Goal: Information Seeking & Learning: Learn about a topic

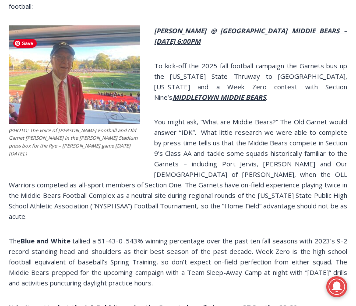
scroll to position [897, 0]
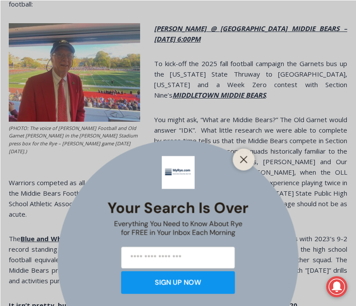
click at [224, 95] on div "Your Search is Over Everything You Need to Know About Rye for FREE in Your Inbo…" at bounding box center [178, 153] width 356 height 306
click at [242, 157] on line "Close" at bounding box center [243, 159] width 6 height 6
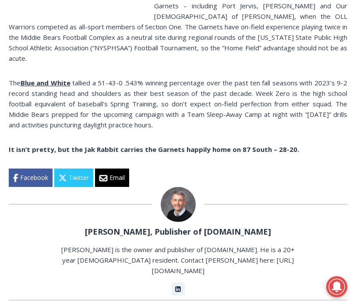
scroll to position [1048, 0]
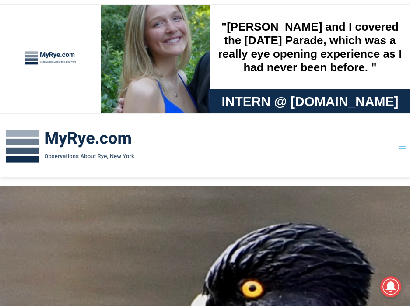
click at [400, 147] on icon "Toggle Menu" at bounding box center [402, 146] width 9 height 9
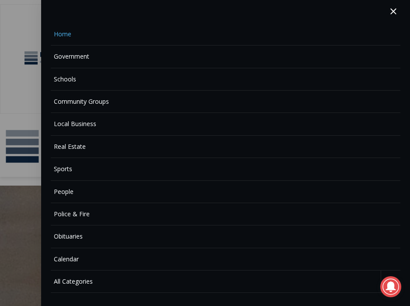
click at [70, 256] on link "Calendar" at bounding box center [225, 259] width 349 height 22
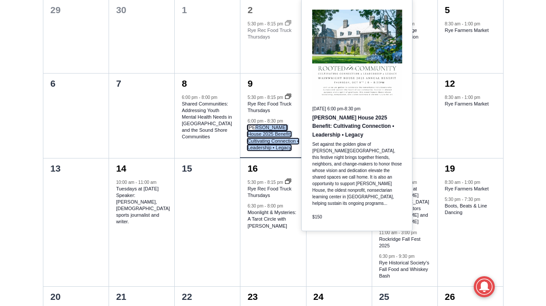
scroll to position [449, 0]
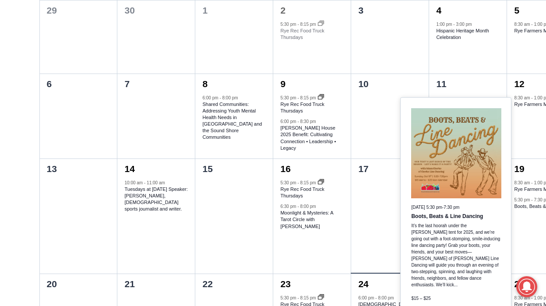
click at [367, 200] on div at bounding box center [389, 226] width 77 height 95
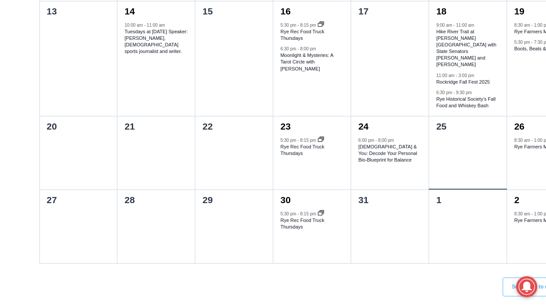
scroll to position [604, 0]
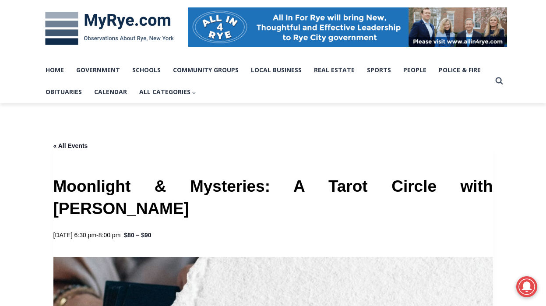
scroll to position [136, 0]
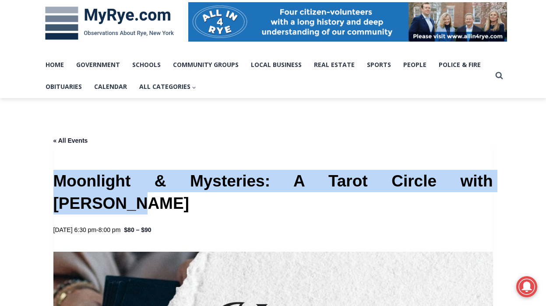
drag, startPoint x: 467, startPoint y: 179, endPoint x: 42, endPoint y: 174, distance: 424.4
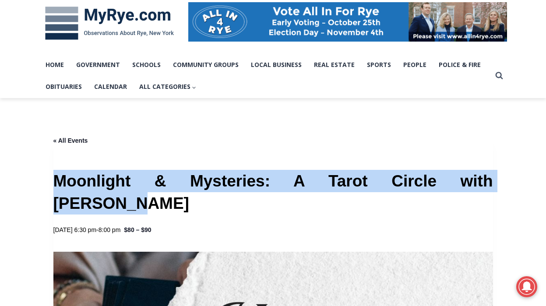
copy h1 "Moonlight & Mysteries: A Tarot Circle with [PERSON_NAME]"
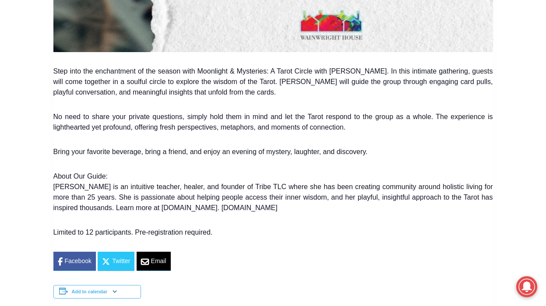
scroll to position [772, 0]
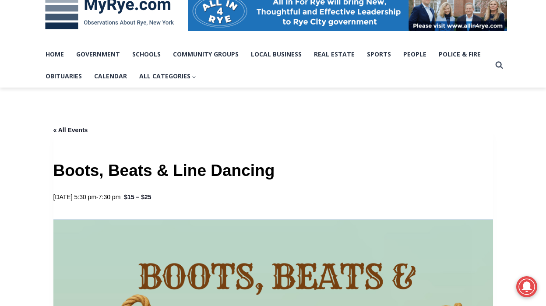
scroll to position [146, 0]
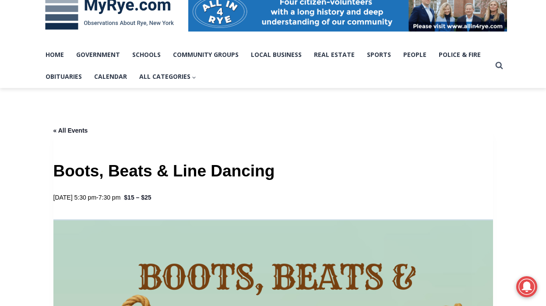
click at [200, 160] on h1 "Boots, Beats & Line Dancing" at bounding box center [272, 171] width 439 height 22
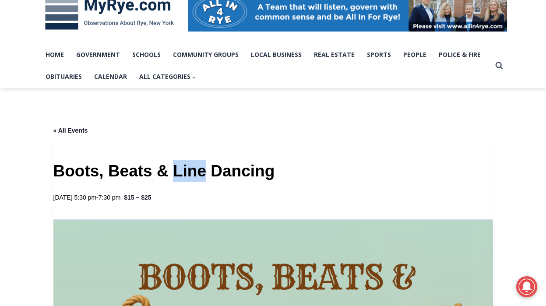
click at [200, 160] on h1 "Boots, Beats & Line Dancing" at bounding box center [272, 171] width 439 height 22
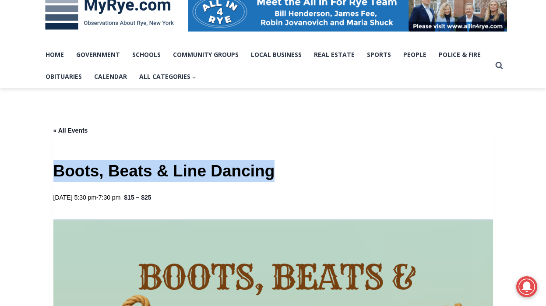
click at [200, 160] on h1 "Boots, Beats & Line Dancing" at bounding box center [272, 171] width 439 height 22
copy div "Boots, Beats & Line Dancing"
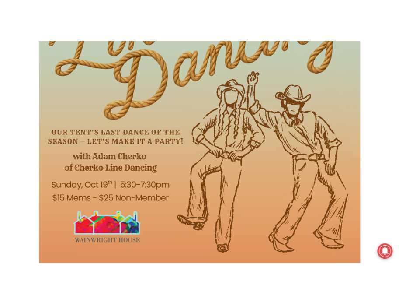
scroll to position [502, 0]
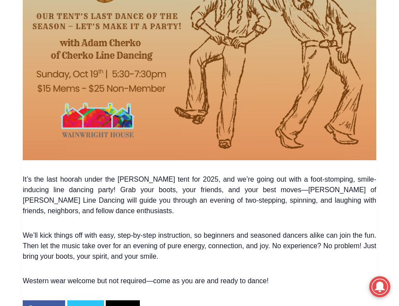
copy div "Boots, Beats & Line Dancing"
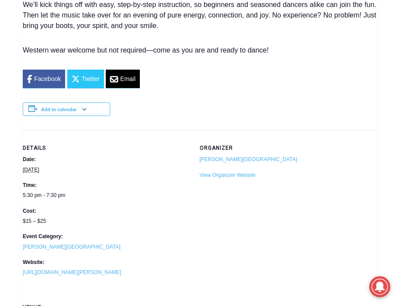
scroll to position [754, 0]
